Goal: Information Seeking & Learning: Learn about a topic

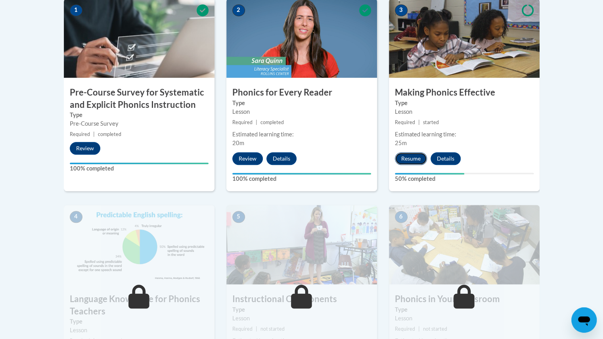
click at [405, 159] on button "Resume" at bounding box center [411, 158] width 32 height 13
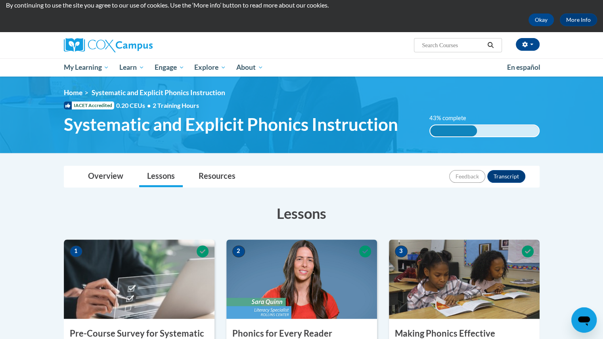
scroll to position [27, 0]
